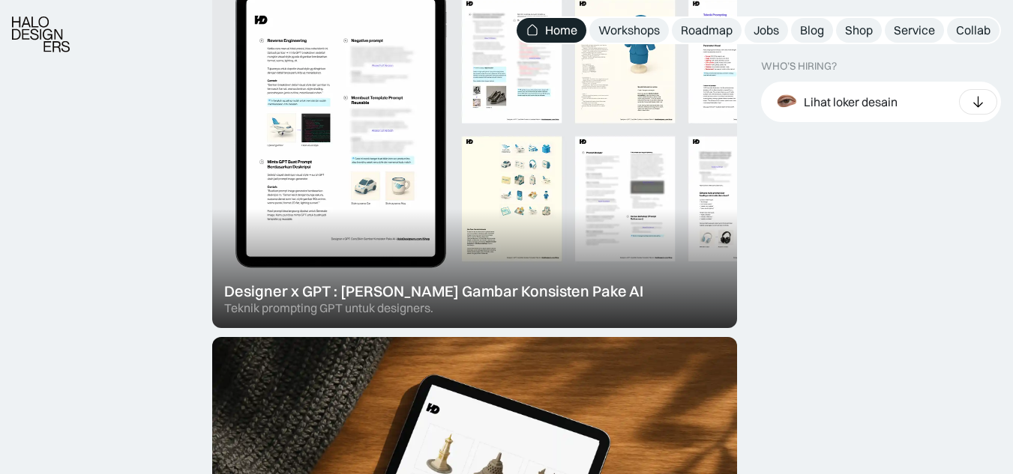
scroll to position [586, 0]
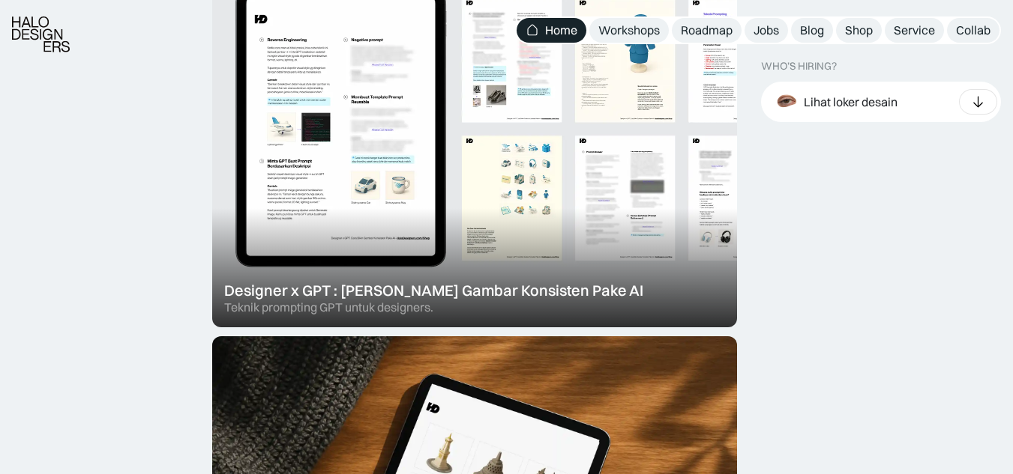
click at [509, 279] on div at bounding box center [474, 128] width 525 height 397
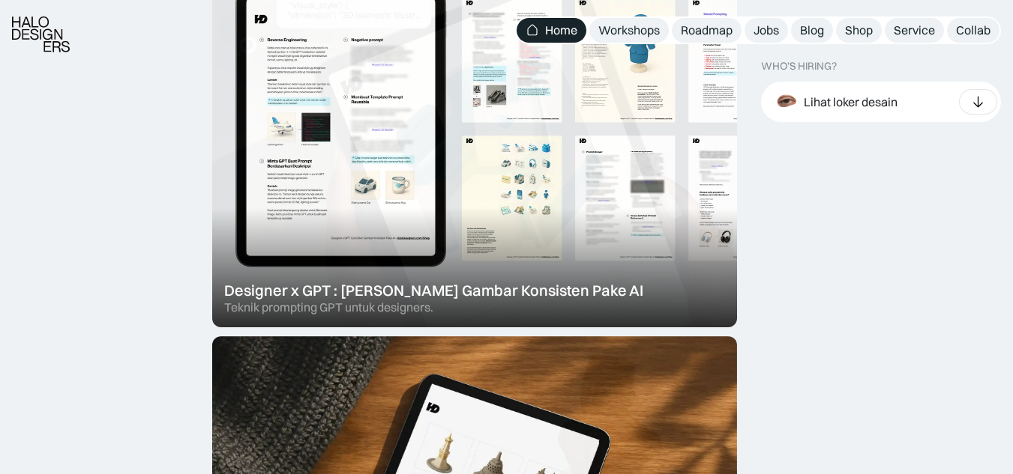
scroll to position [716, 0]
